Goal: Task Accomplishment & Management: Use online tool/utility

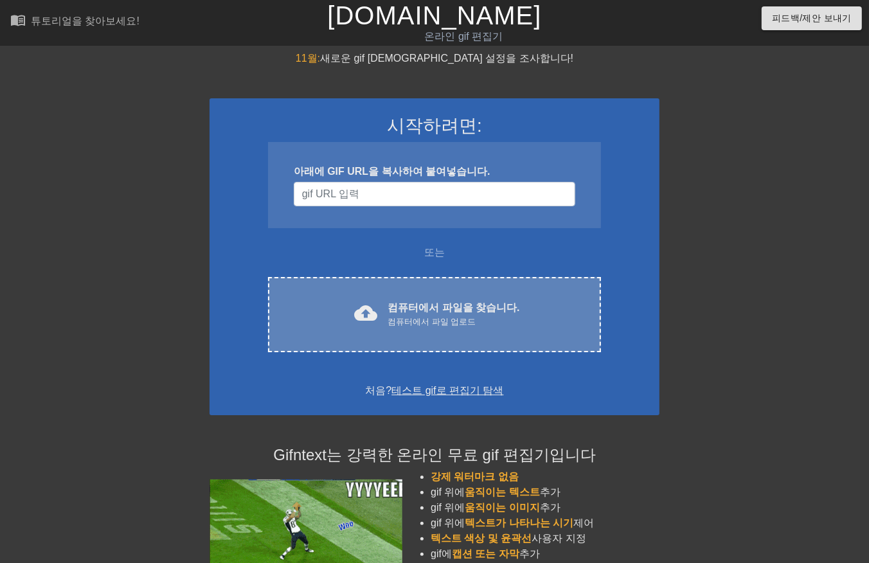
click at [450, 323] on div "컴퓨터에서 파일 업로드" at bounding box center [453, 321] width 132 height 13
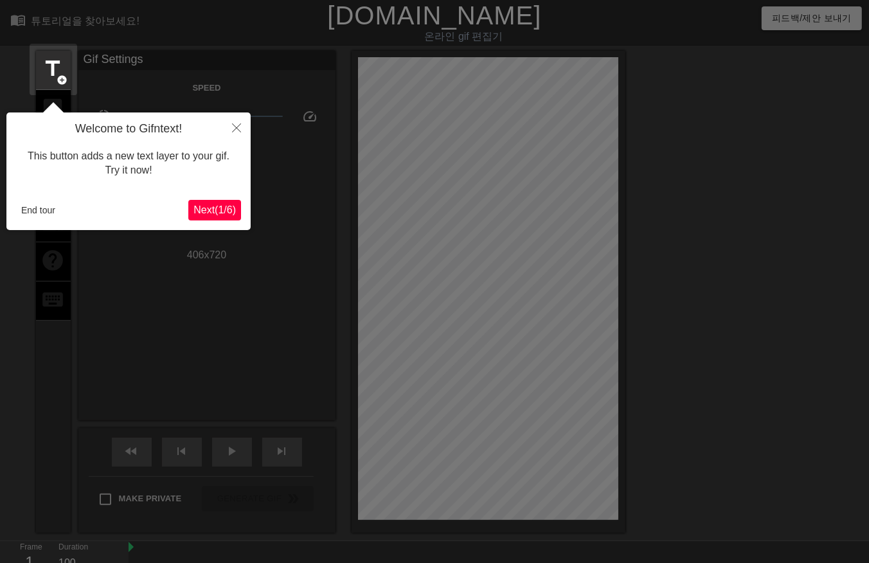
scroll to position [31, 0]
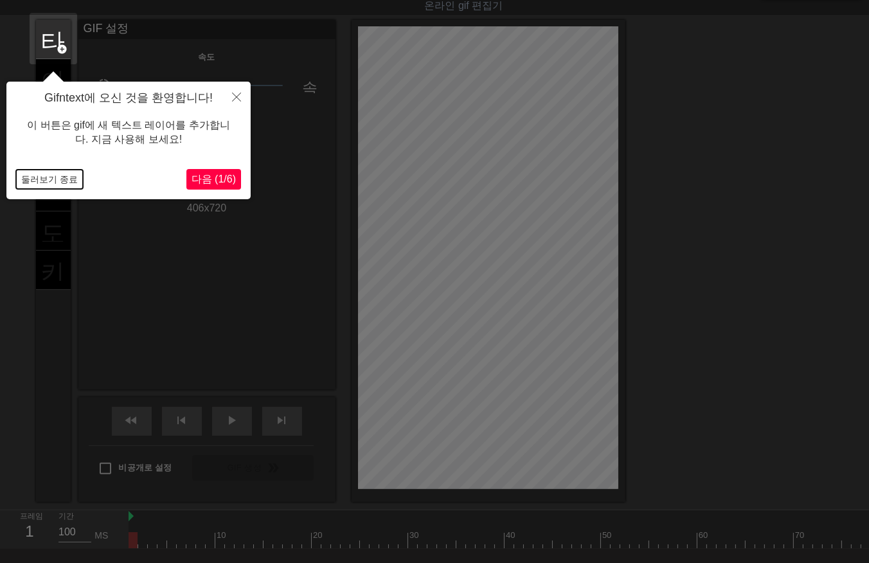
click at [48, 180] on button "둘러보기 종료" at bounding box center [49, 179] width 67 height 19
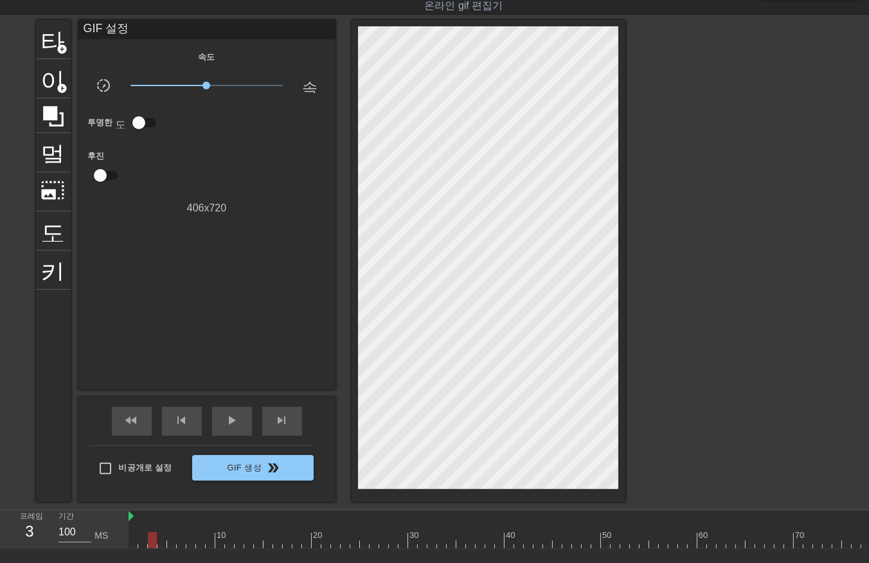
drag, startPoint x: 150, startPoint y: 543, endPoint x: 166, endPoint y: 543, distance: 16.1
drag, startPoint x: 173, startPoint y: 541, endPoint x: 238, endPoint y: 537, distance: 65.0
drag, startPoint x: 240, startPoint y: 536, endPoint x: 309, endPoint y: 536, distance: 68.7
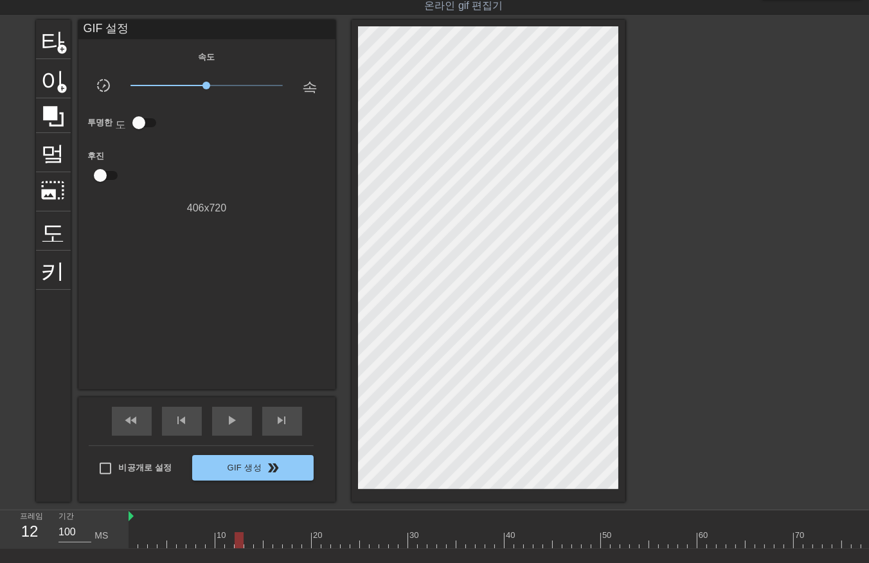
drag, startPoint x: 599, startPoint y: 523, endPoint x: 621, endPoint y: 533, distance: 24.7
drag, startPoint x: 677, startPoint y: 533, endPoint x: 705, endPoint y: 538, distance: 28.6
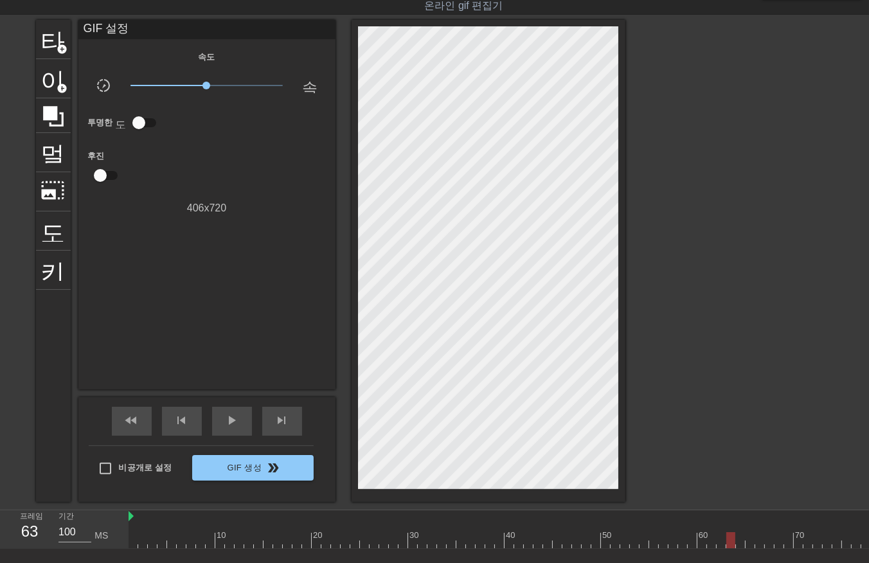
drag, startPoint x: 728, startPoint y: 535, endPoint x: 737, endPoint y: 529, distance: 10.2
drag, startPoint x: 741, startPoint y: 531, endPoint x: 747, endPoint y: 532, distance: 6.6
click at [752, 535] on div at bounding box center [749, 540] width 9 height 16
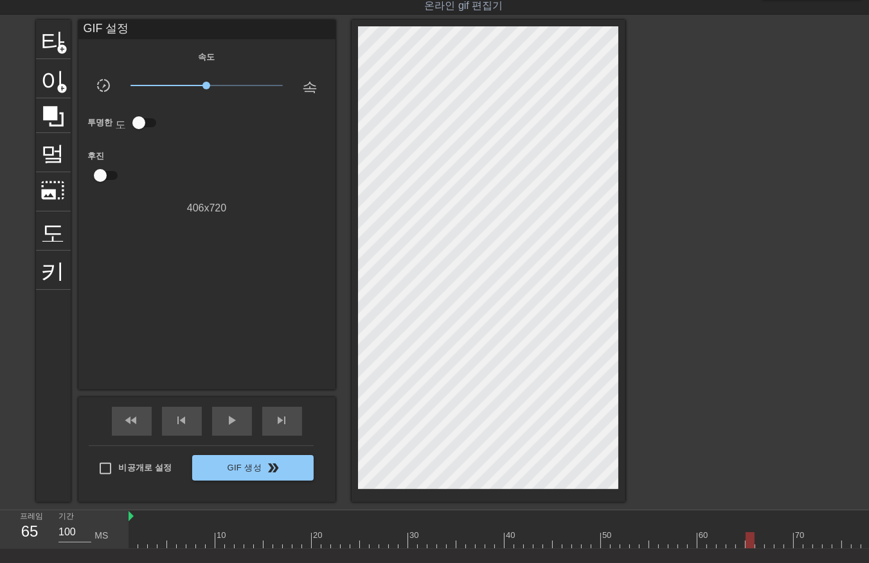
click at [754, 535] on div at bounding box center [749, 540] width 9 height 16
click at [127, 549] on div "프레임 65 기간 100 MS" at bounding box center [64, 529] width 128 height 39
drag, startPoint x: 145, startPoint y: 540, endPoint x: 150, endPoint y: 545, distance: 6.8
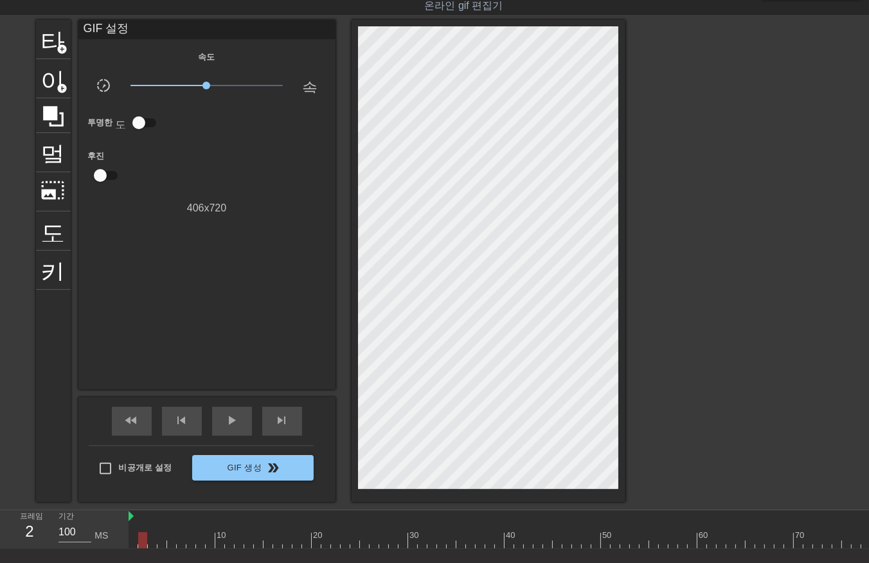
drag, startPoint x: 158, startPoint y: 541, endPoint x: 171, endPoint y: 538, distance: 13.1
drag, startPoint x: 175, startPoint y: 538, endPoint x: 182, endPoint y: 538, distance: 6.5
drag, startPoint x: 188, startPoint y: 538, endPoint x: 194, endPoint y: 537, distance: 6.5
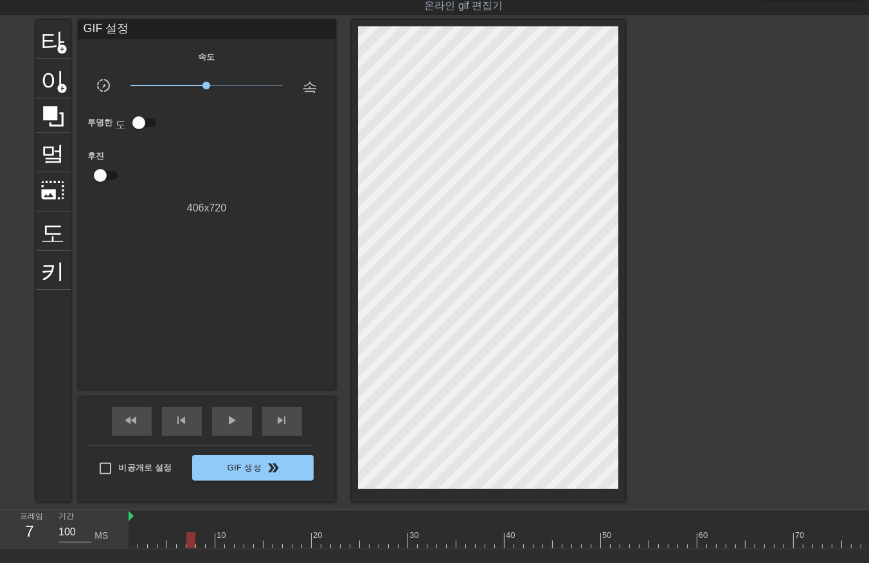
drag, startPoint x: 195, startPoint y: 537, endPoint x: 229, endPoint y: 538, distance: 33.4
drag, startPoint x: 229, startPoint y: 538, endPoint x: 236, endPoint y: 537, distance: 7.8
click at [234, 538] on div at bounding box center [229, 540] width 9 height 16
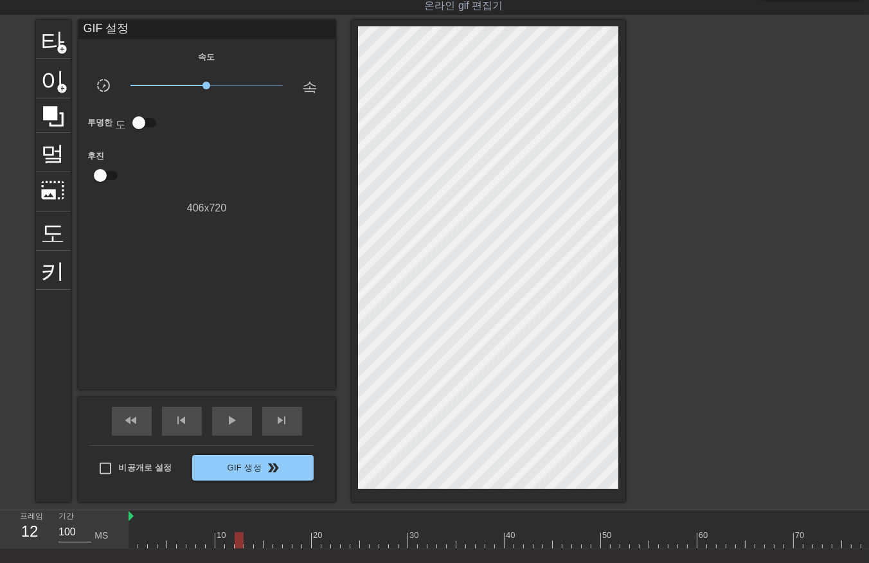
drag, startPoint x: 236, startPoint y: 537, endPoint x: 247, endPoint y: 536, distance: 11.0
drag, startPoint x: 247, startPoint y: 536, endPoint x: 272, endPoint y: 535, distance: 24.4
drag, startPoint x: 272, startPoint y: 535, endPoint x: 293, endPoint y: 532, distance: 21.4
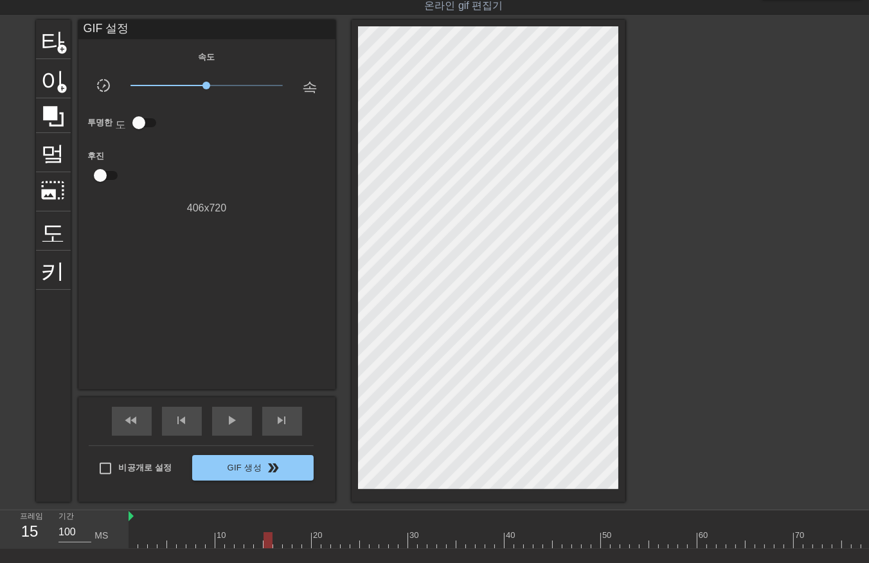
drag, startPoint x: 296, startPoint y: 532, endPoint x: 313, endPoint y: 528, distance: 17.1
drag, startPoint x: 313, startPoint y: 528, endPoint x: 326, endPoint y: 527, distance: 12.9
click at [320, 530] on font "20" at bounding box center [317, 535] width 9 height 10
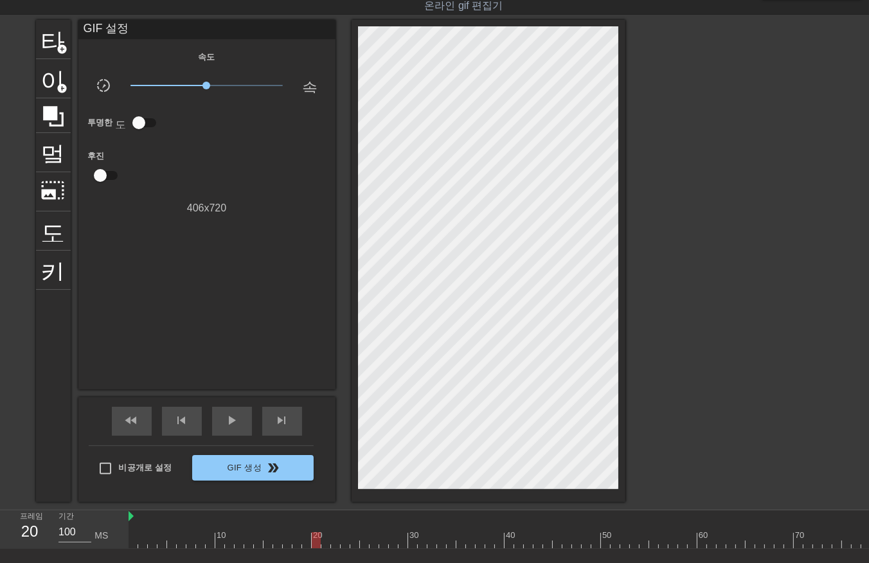
drag, startPoint x: 328, startPoint y: 527, endPoint x: 355, endPoint y: 531, distance: 27.2
drag, startPoint x: 360, startPoint y: 534, endPoint x: 374, endPoint y: 534, distance: 13.5
drag, startPoint x: 380, startPoint y: 534, endPoint x: 393, endPoint y: 533, distance: 13.6
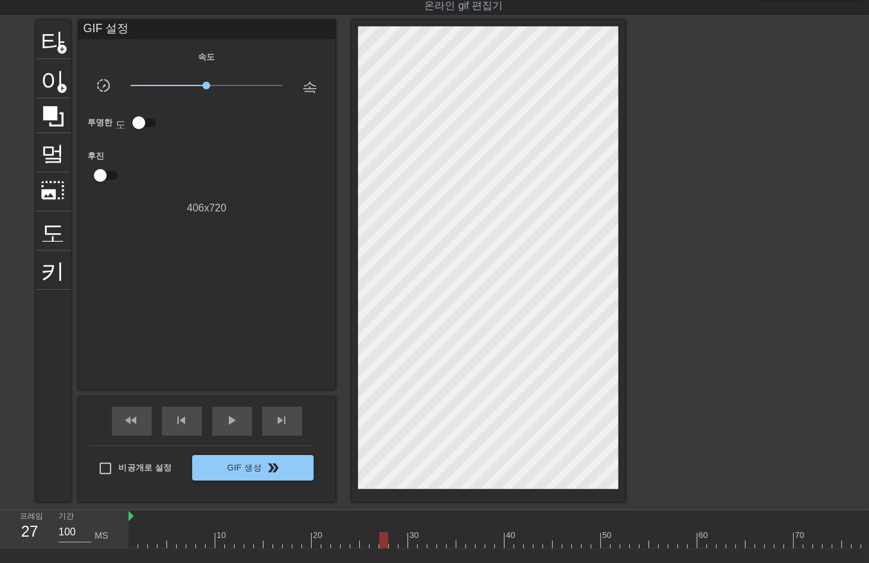
click at [387, 532] on div at bounding box center [383, 540] width 9 height 16
drag, startPoint x: 393, startPoint y: 533, endPoint x: 418, endPoint y: 532, distance: 24.4
drag, startPoint x: 427, startPoint y: 530, endPoint x: 458, endPoint y: 531, distance: 30.9
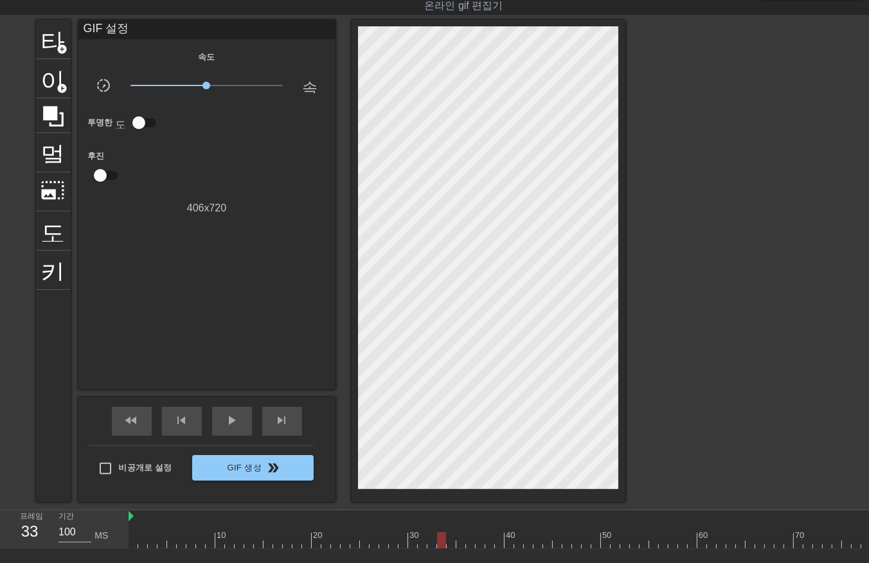
drag, startPoint x: 458, startPoint y: 531, endPoint x: 482, endPoint y: 529, distance: 24.5
drag, startPoint x: 492, startPoint y: 535, endPoint x: 508, endPoint y: 533, distance: 16.2
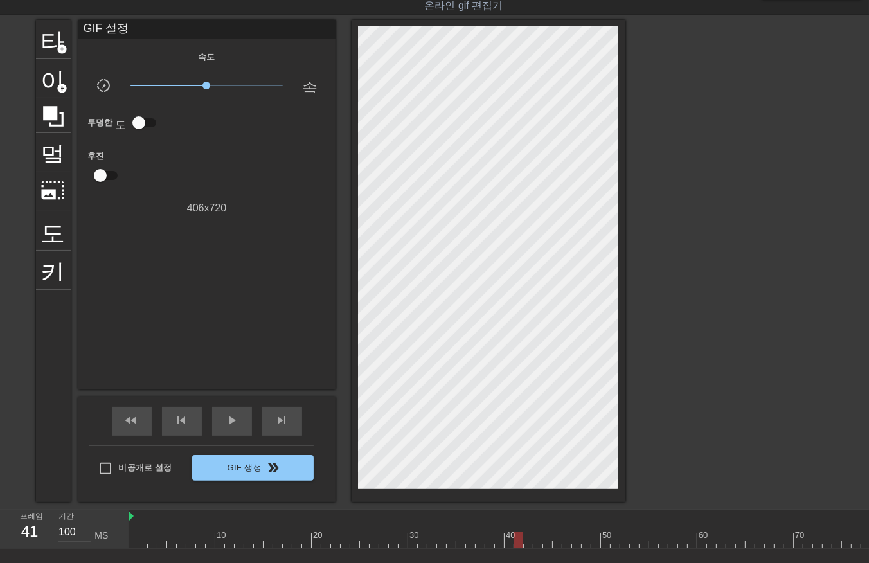
drag, startPoint x: 517, startPoint y: 537, endPoint x: 537, endPoint y: 530, distance: 21.1
drag, startPoint x: 537, startPoint y: 530, endPoint x: 556, endPoint y: 531, distance: 19.3
drag, startPoint x: 556, startPoint y: 531, endPoint x: 599, endPoint y: 529, distance: 43.1
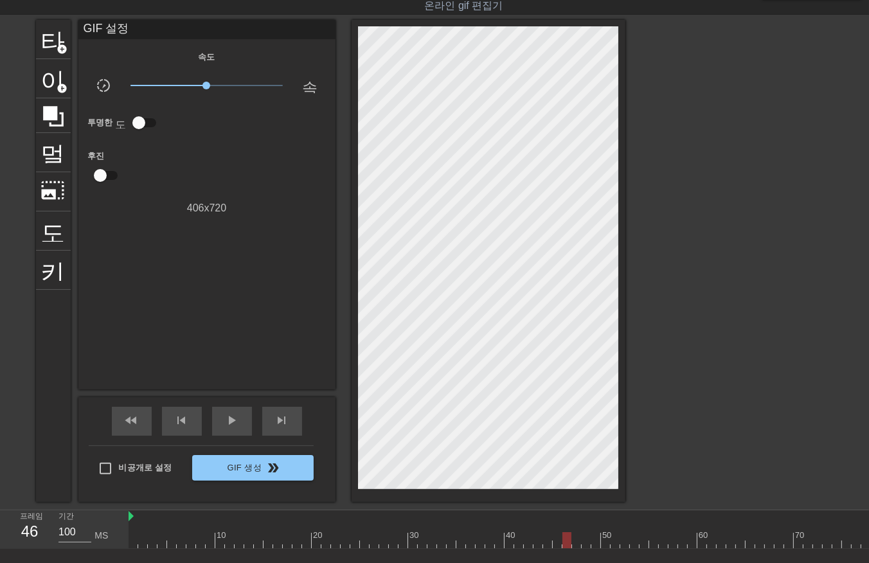
drag, startPoint x: 599, startPoint y: 529, endPoint x: 626, endPoint y: 525, distance: 27.4
drag, startPoint x: 626, startPoint y: 525, endPoint x: 680, endPoint y: 527, distance: 53.4
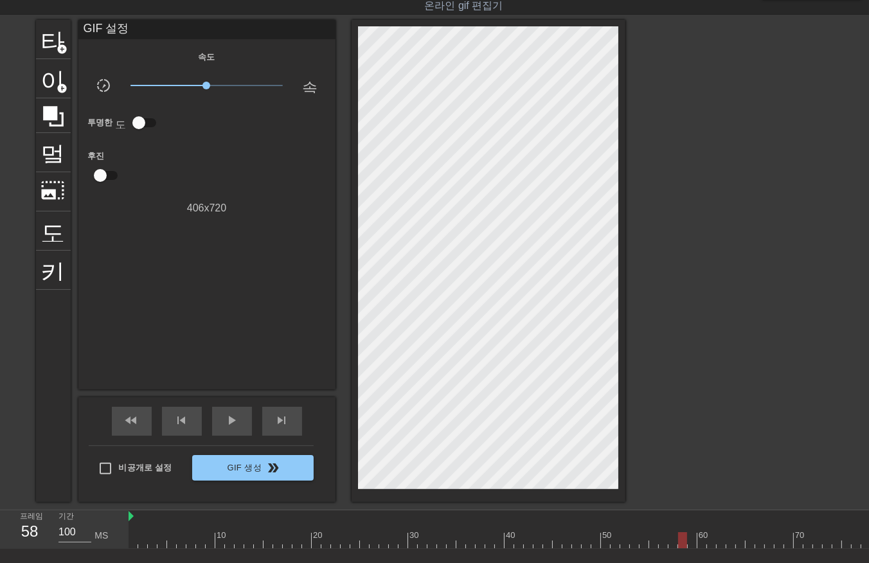
click at [680, 529] on div at bounding box center [680, 535] width 3 height 13
click at [620, 524] on div at bounding box center [625, 531] width 10 height 16
drag
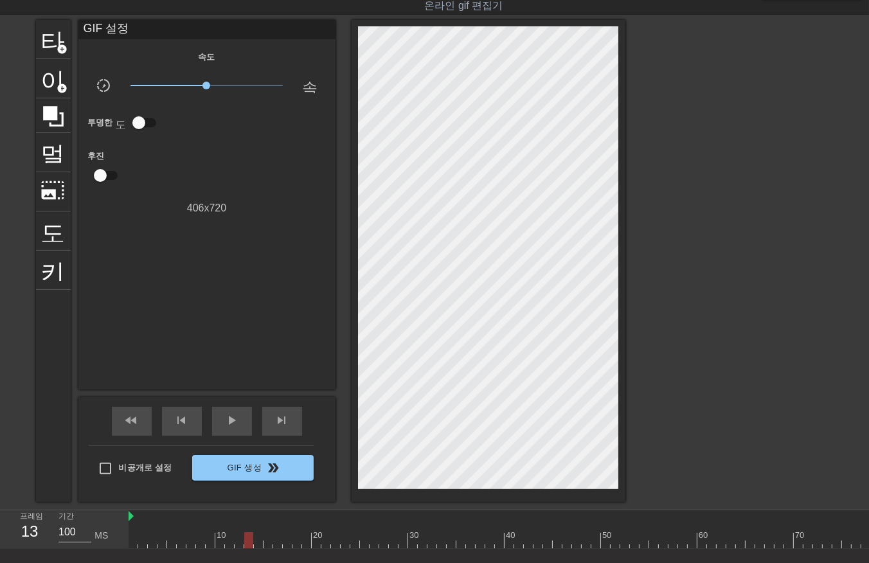
drag, startPoint x: 274, startPoint y: 540, endPoint x: 285, endPoint y: 551, distance: 15.4
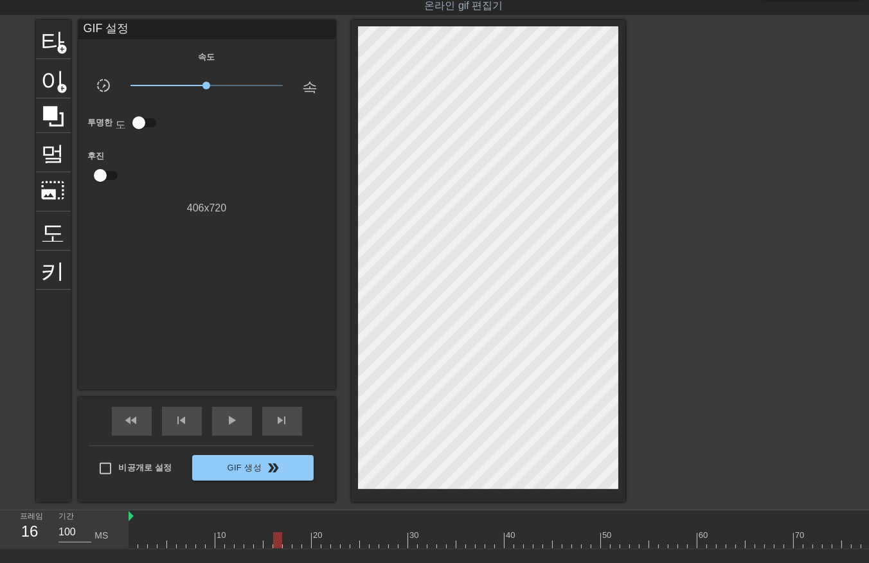
drag, startPoint x: 297, startPoint y: 537, endPoint x: 299, endPoint y: 545, distance: 8.1
drag, startPoint x: 315, startPoint y: 537, endPoint x: 331, endPoint y: 549, distance: 19.3
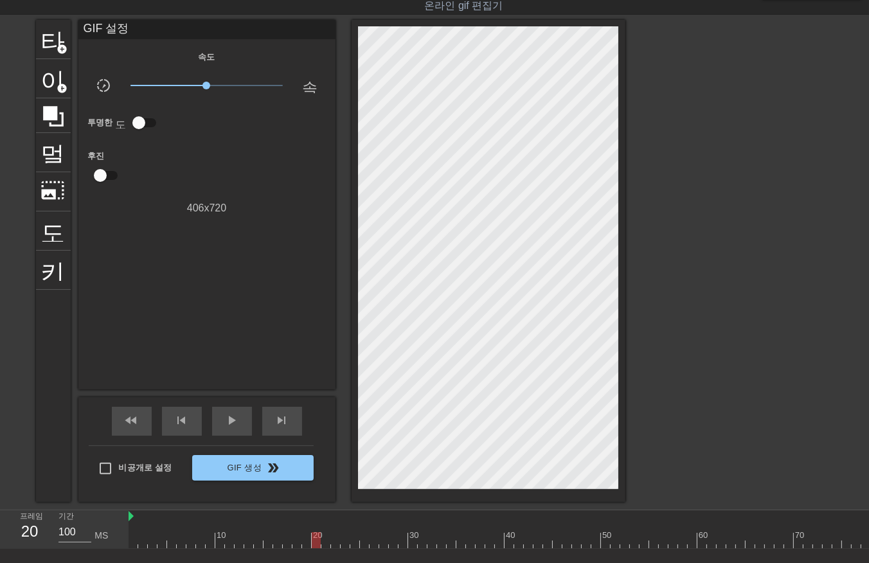
drag, startPoint x: 324, startPoint y: 534, endPoint x: 328, endPoint y: 543, distance: 9.2
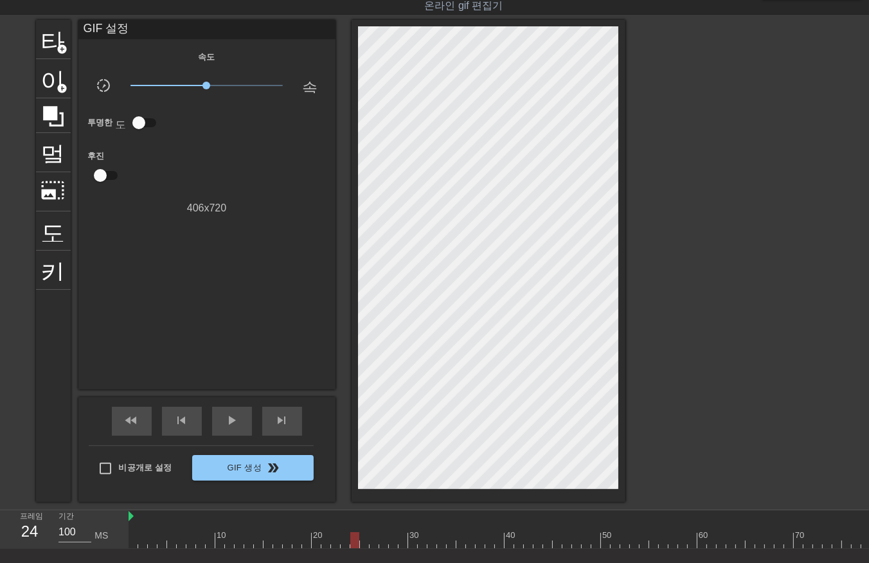
drag, startPoint x: 351, startPoint y: 536, endPoint x: 358, endPoint y: 543, distance: 9.5
drag, startPoint x: 366, startPoint y: 537, endPoint x: 374, endPoint y: 545, distance: 10.9
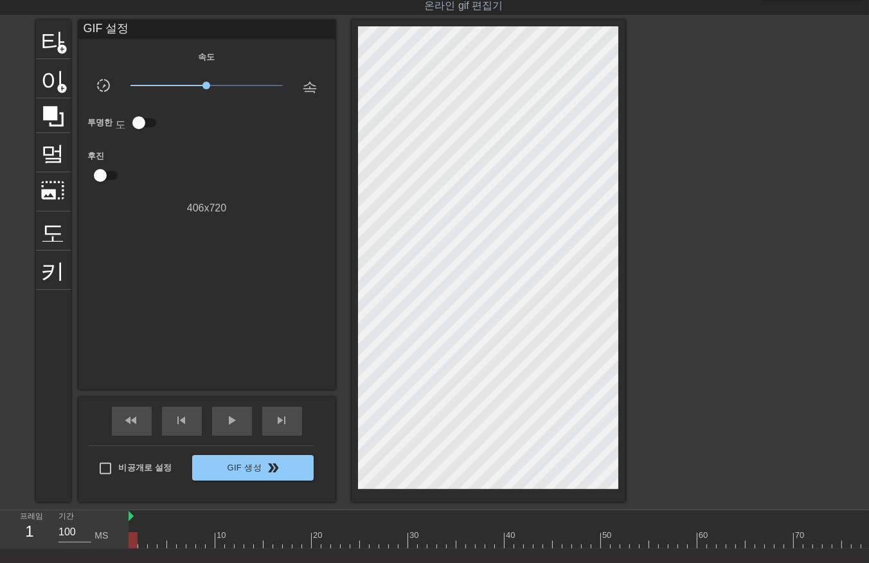
drag, startPoint x: 150, startPoint y: 537, endPoint x: 157, endPoint y: 551, distance: 15.8
drag, startPoint x: 158, startPoint y: 534, endPoint x: 165, endPoint y: 546, distance: 14.1
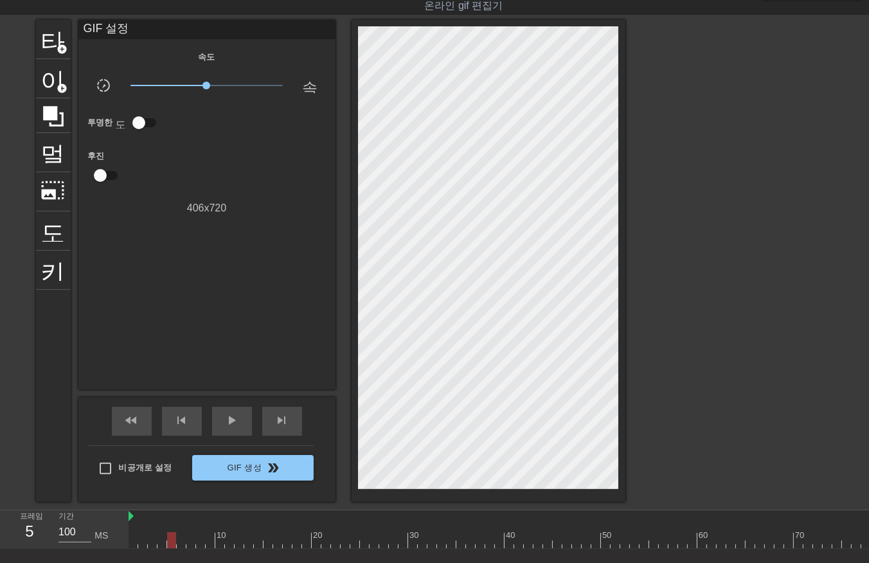
drag, startPoint x: 169, startPoint y: 536, endPoint x: 174, endPoint y: 544, distance: 9.8
drag, startPoint x: 190, startPoint y: 538, endPoint x: 191, endPoint y: 547, distance: 9.0
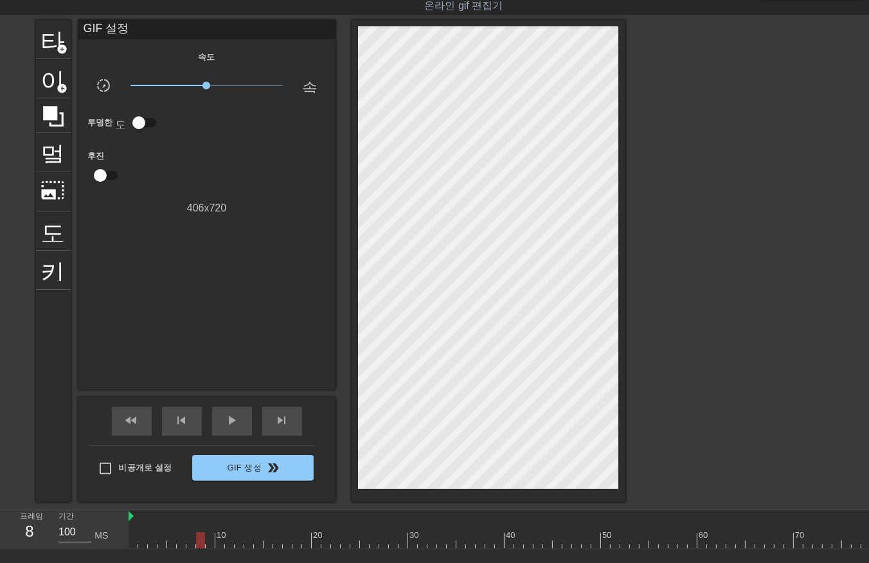
drag, startPoint x: 219, startPoint y: 534, endPoint x: 220, endPoint y: 543, distance: 9.0
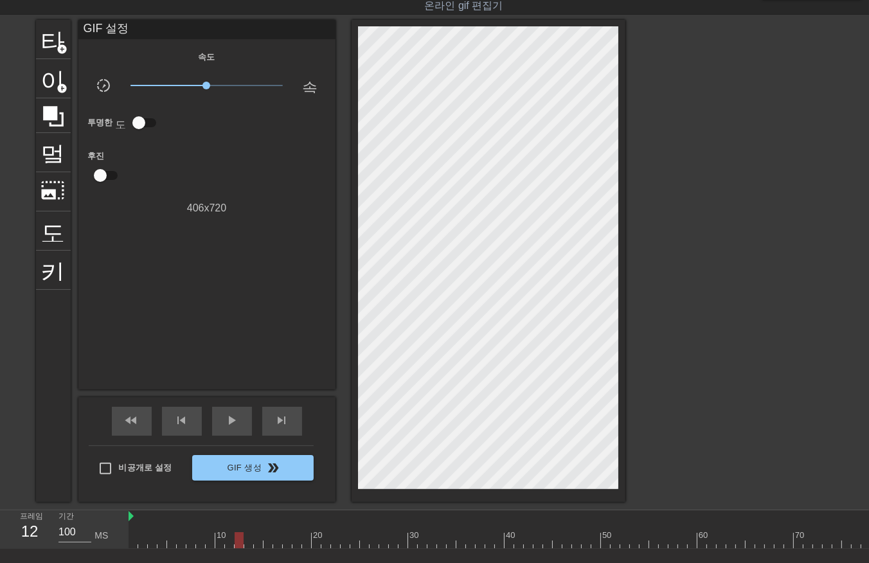
drag, startPoint x: 235, startPoint y: 536, endPoint x: 236, endPoint y: 544, distance: 7.8
drag, startPoint x: 249, startPoint y: 537, endPoint x: 252, endPoint y: 543, distance: 7.2
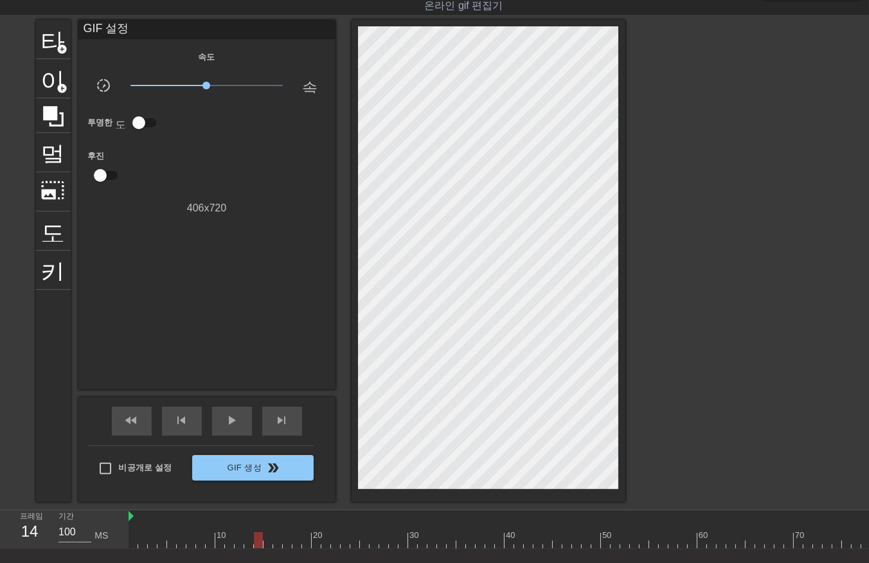
drag, startPoint x: 276, startPoint y: 537, endPoint x: 278, endPoint y: 544, distance: 7.2
drag, startPoint x: 288, startPoint y: 540, endPoint x: 288, endPoint y: 548, distance: 8.4
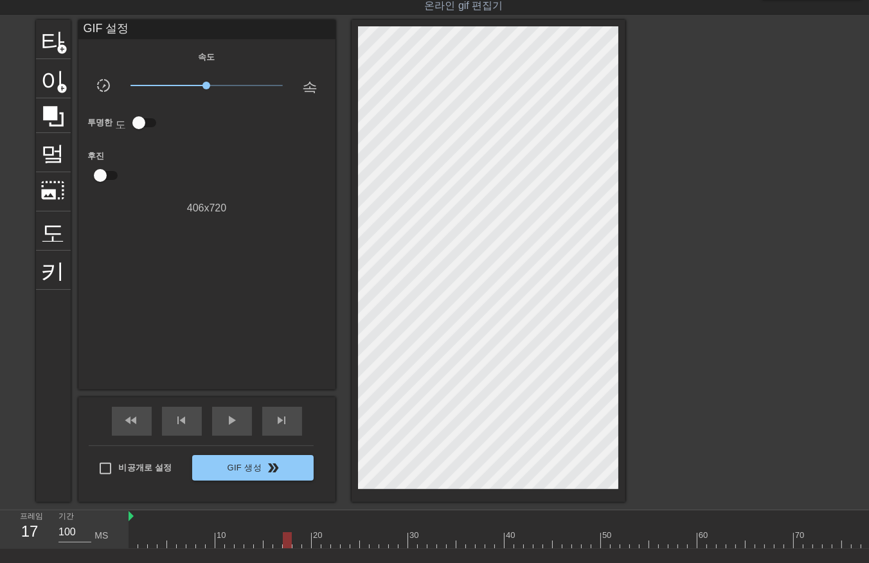
drag, startPoint x: 294, startPoint y: 538, endPoint x: 297, endPoint y: 545, distance: 7.5
drag, startPoint x: 317, startPoint y: 537, endPoint x: 319, endPoint y: 549, distance: 12.5
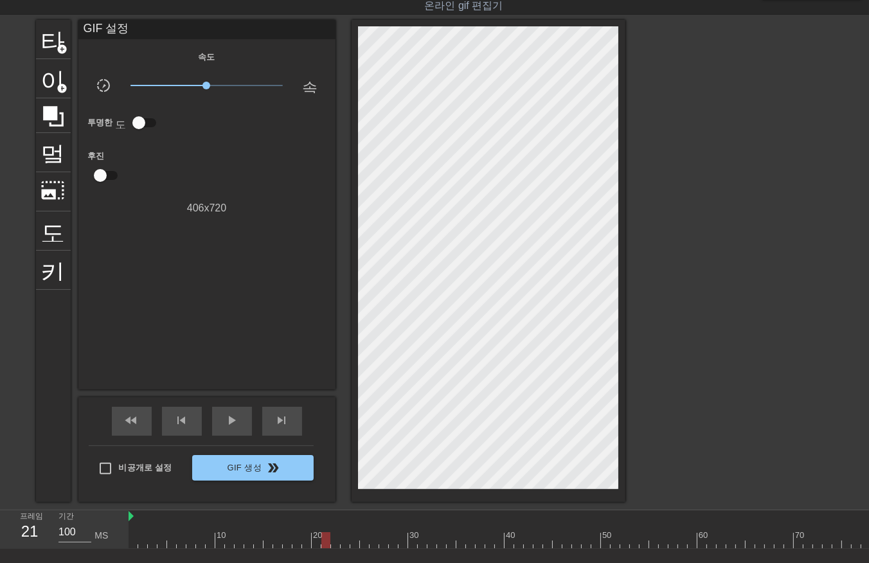
drag, startPoint x: 326, startPoint y: 540, endPoint x: 321, endPoint y: 555, distance: 15.4
click at [324, 549] on div "10 20 30 40 50 60 70 80 90 100 110 120 130 140 150 160" at bounding box center [498, 529] width 740 height 39
drag, startPoint x: 333, startPoint y: 536, endPoint x: 333, endPoint y: 547, distance: 10.3
drag, startPoint x: 343, startPoint y: 538, endPoint x: 348, endPoint y: 543, distance: 6.8
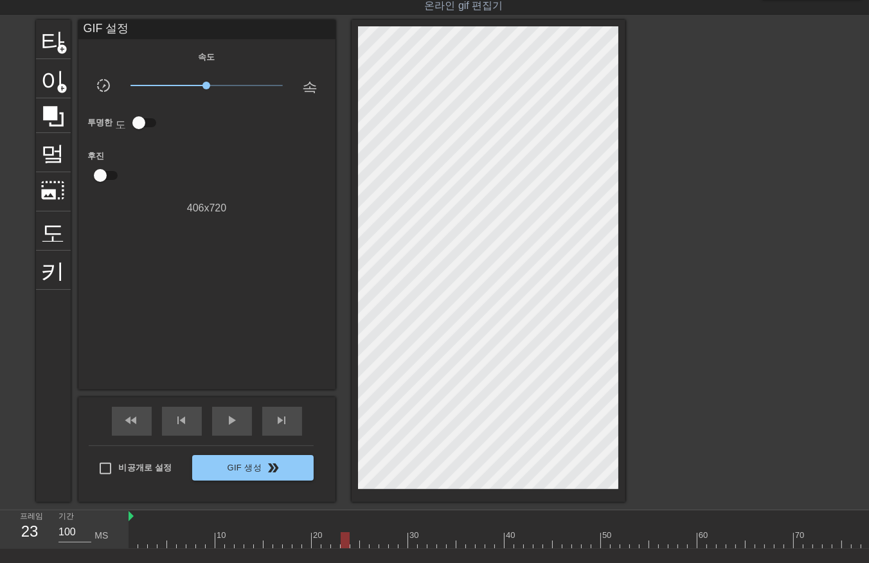
drag, startPoint x: 354, startPoint y: 538, endPoint x: 356, endPoint y: 549, distance: 11.1
drag, startPoint x: 362, startPoint y: 538, endPoint x: 363, endPoint y: 545, distance: 7.1
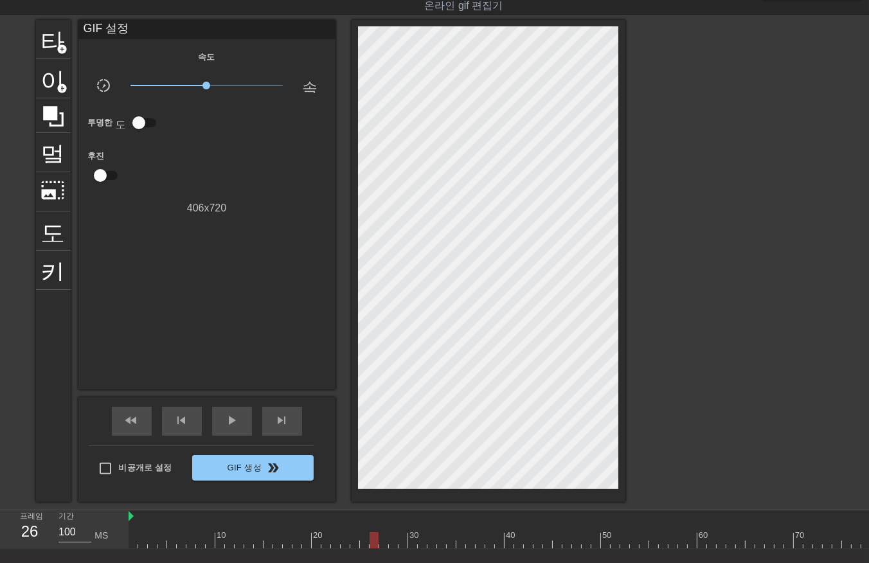
drag, startPoint x: 373, startPoint y: 536, endPoint x: 375, endPoint y: 545, distance: 8.6
drag, startPoint x: 401, startPoint y: 536, endPoint x: 402, endPoint y: 543, distance: 7.2
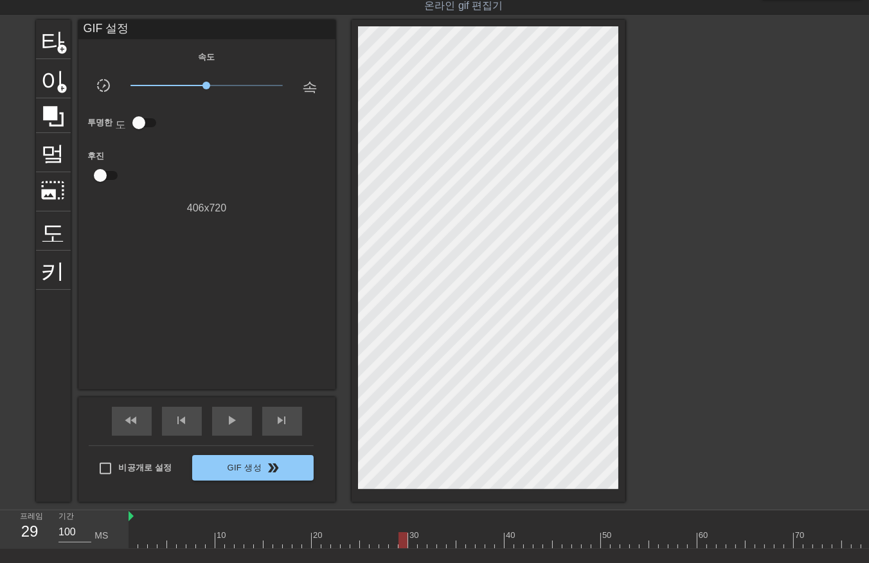
drag, startPoint x: 413, startPoint y: 534, endPoint x: 425, endPoint y: 547, distance: 17.7
drag, startPoint x: 427, startPoint y: 538, endPoint x: 431, endPoint y: 547, distance: 9.8
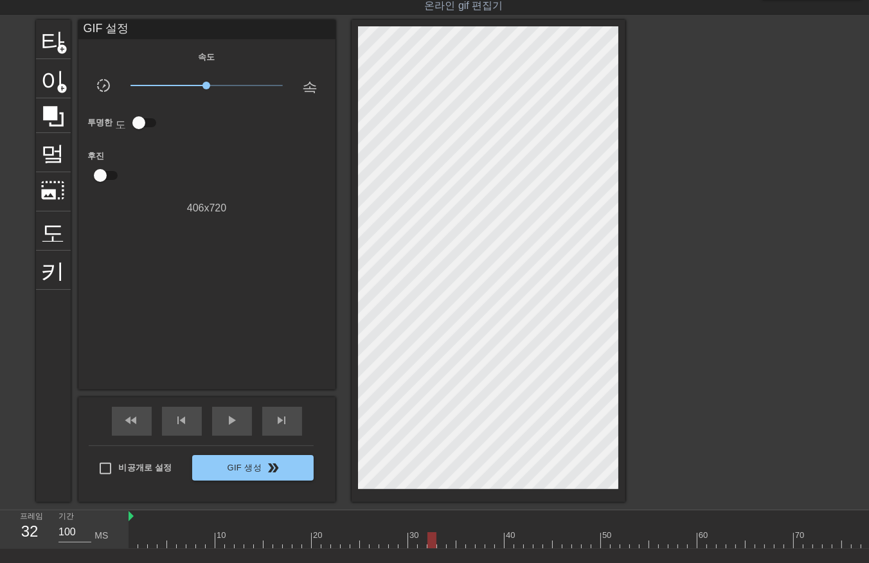
drag, startPoint x: 439, startPoint y: 538, endPoint x: 448, endPoint y: 549, distance: 14.6
drag, startPoint x: 448, startPoint y: 540, endPoint x: 453, endPoint y: 549, distance: 10.1
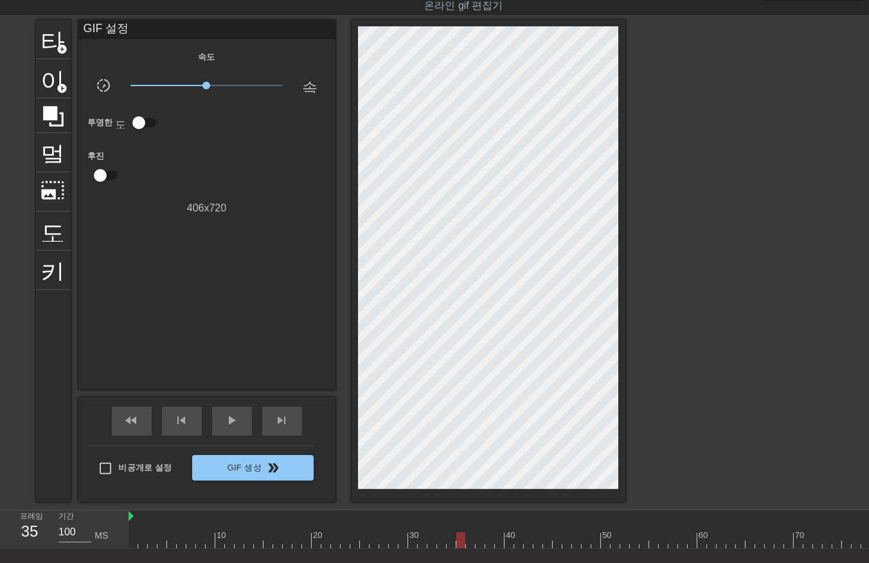
drag, startPoint x: 457, startPoint y: 540, endPoint x: 466, endPoint y: 548, distance: 11.4
drag, startPoint x: 469, startPoint y: 541, endPoint x: 472, endPoint y: 547, distance: 7.2
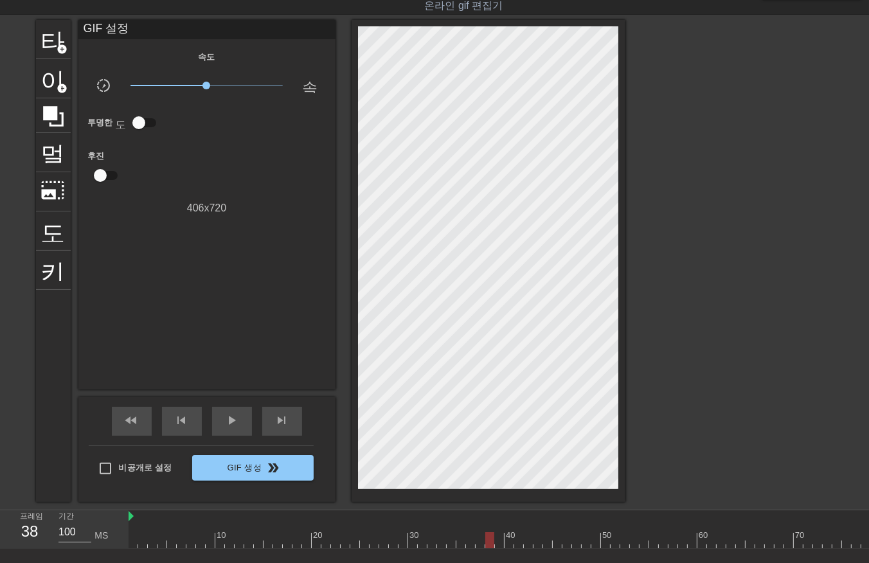
drag, startPoint x: 506, startPoint y: 537, endPoint x: 516, endPoint y: 546, distance: 14.1
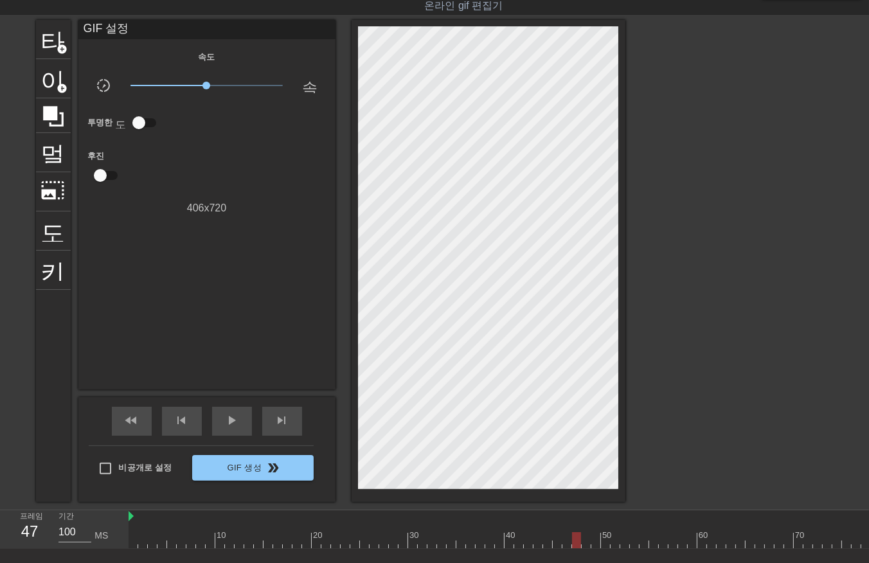
drag, startPoint x: 574, startPoint y: 540, endPoint x: 581, endPoint y: 547, distance: 9.5
drag, startPoint x: 592, startPoint y: 537, endPoint x: 604, endPoint y: 544, distance: 14.1
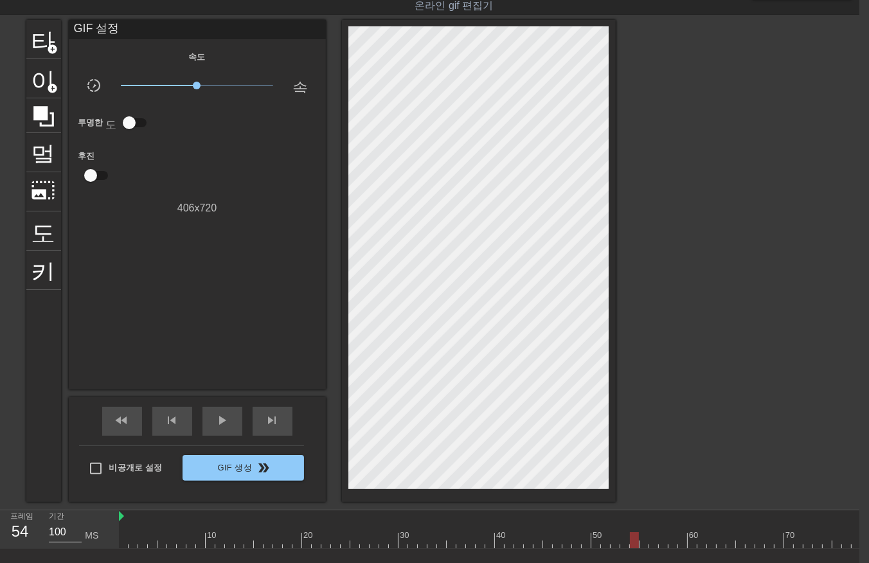
drag, startPoint x: 644, startPoint y: 536, endPoint x: 646, endPoint y: 549, distance: 13.6
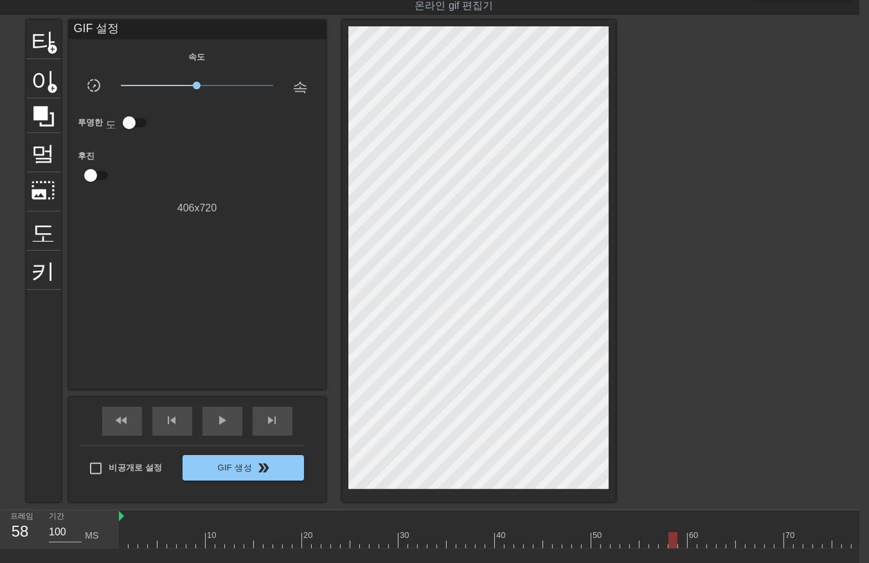
drag, startPoint x: 690, startPoint y: 541, endPoint x: 694, endPoint y: 549, distance: 9.2
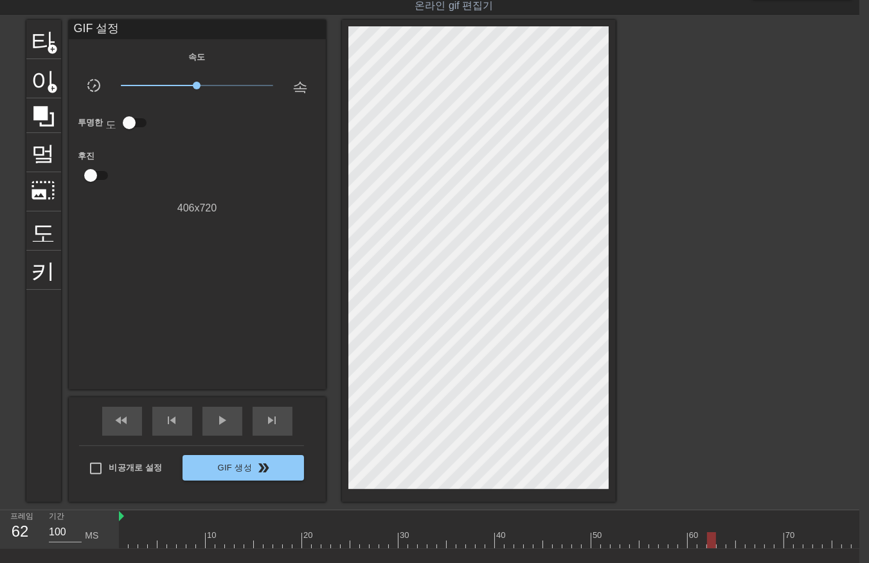
drag, startPoint x: 712, startPoint y: 535, endPoint x: 720, endPoint y: 552, distance: 19.3
drag, startPoint x: 718, startPoint y: 536, endPoint x: 728, endPoint y: 546, distance: 14.1
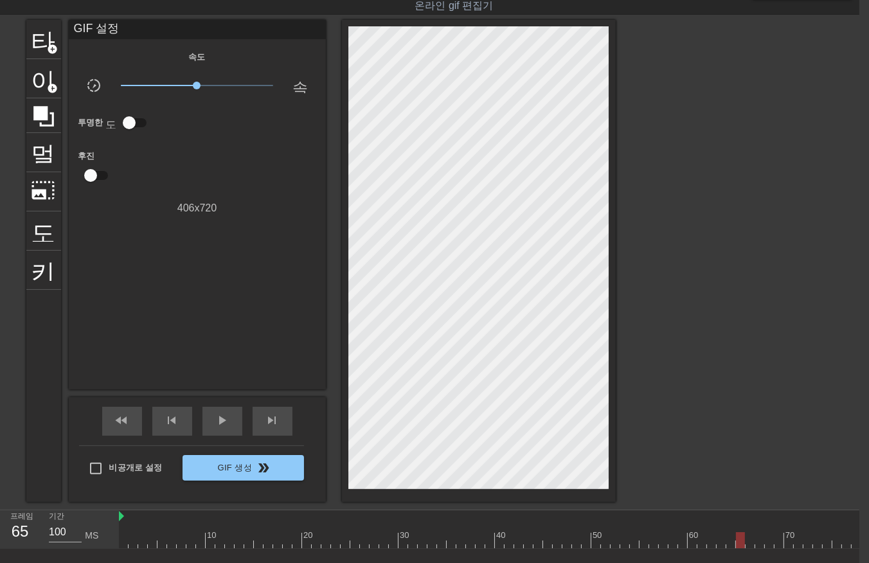
drag, startPoint x: 740, startPoint y: 541, endPoint x: 746, endPoint y: 546, distance: 8.2
drag, startPoint x: 748, startPoint y: 538, endPoint x: 755, endPoint y: 548, distance: 12.5
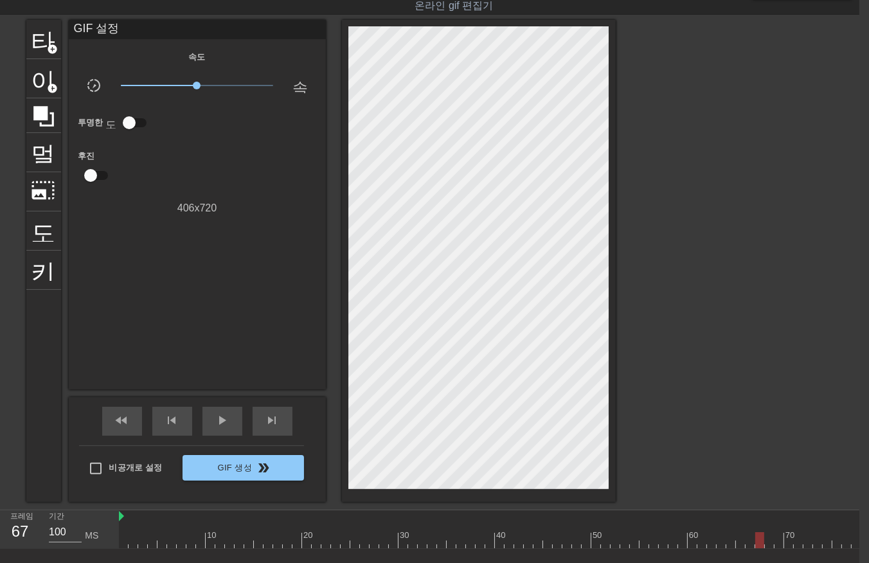
drag, startPoint x: 768, startPoint y: 536, endPoint x: 774, endPoint y: 547, distance: 12.7
drag, startPoint x: 778, startPoint y: 538, endPoint x: 782, endPoint y: 544, distance: 7.8
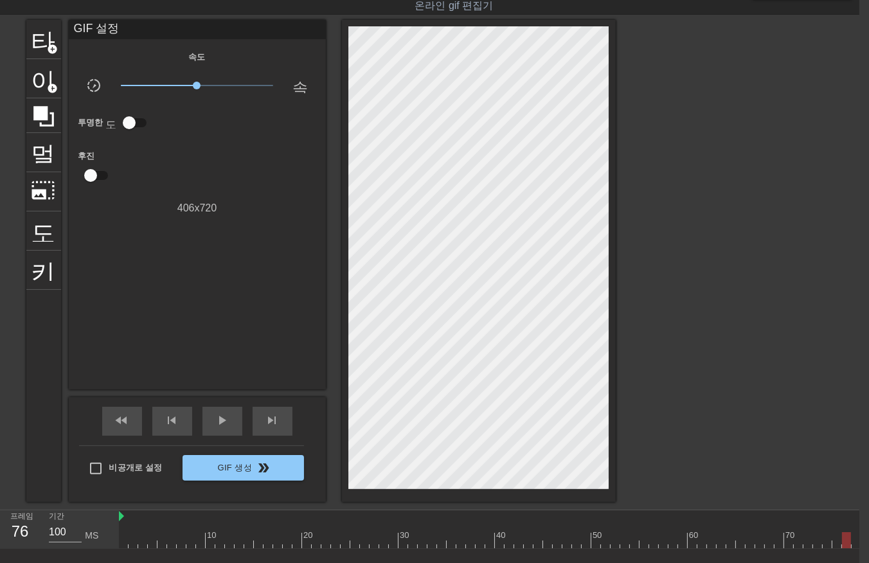
click at [221, 419] on span "play_arrow" at bounding box center [222, 419] width 15 height 15
click at [206, 429] on div "일시 중지" at bounding box center [222, 421] width 40 height 29
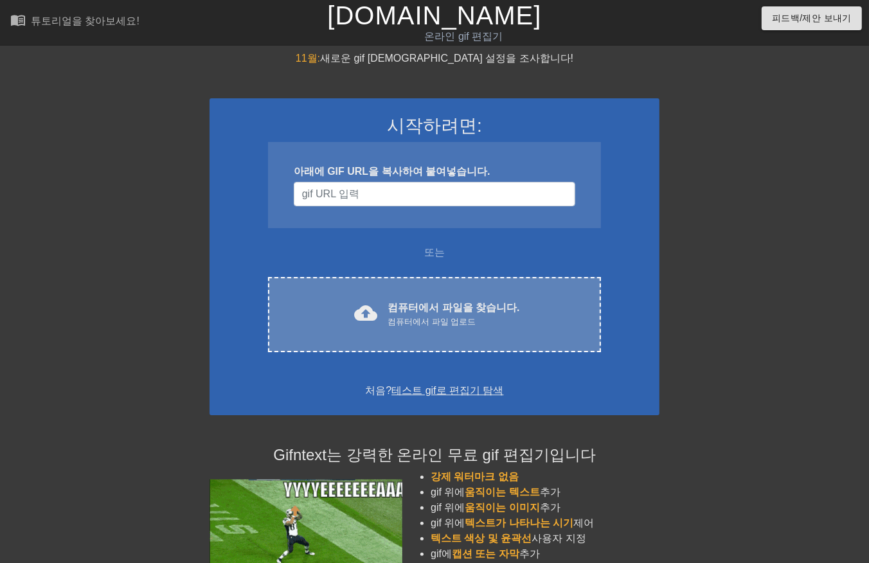
click at [386, 304] on div "cloud_upload 컴퓨터에서 파일을 찾습니다. 컴퓨터에서 파일 업로드" at bounding box center [434, 314] width 279 height 29
